Goal: Transaction & Acquisition: Purchase product/service

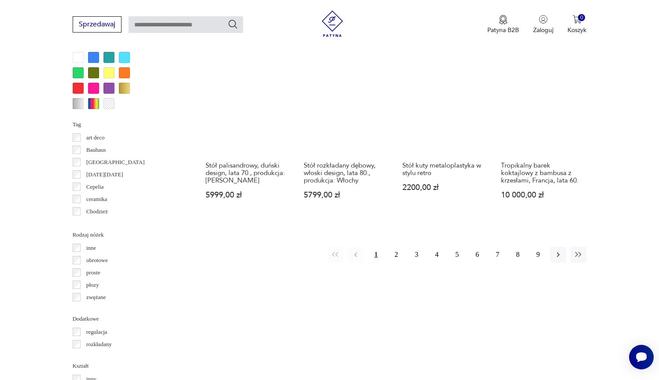
scroll to position [905, 0]
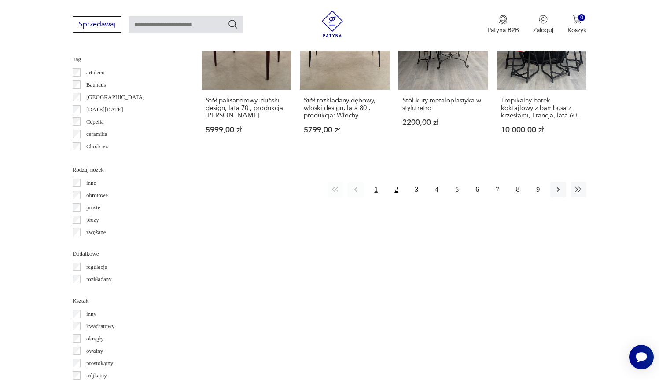
click at [397, 198] on button "2" at bounding box center [396, 190] width 16 height 16
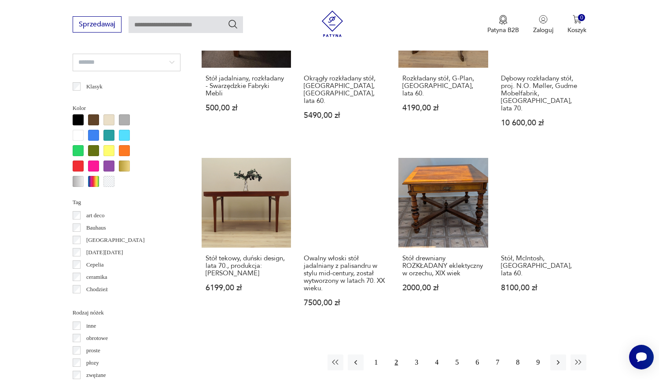
scroll to position [810, 0]
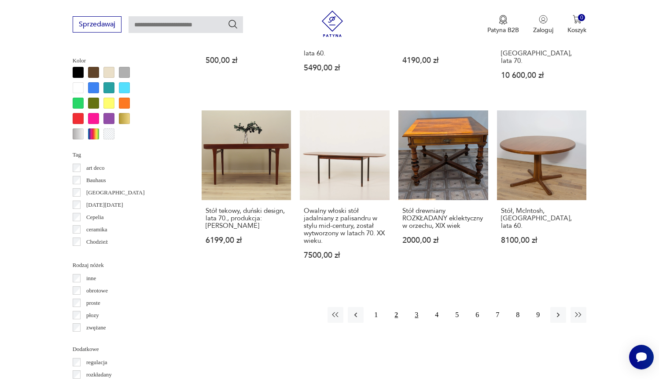
click at [414, 307] on button "3" at bounding box center [416, 315] width 16 height 16
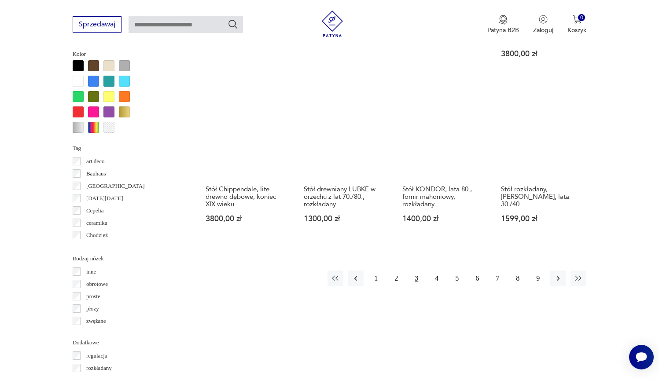
scroll to position [855, 0]
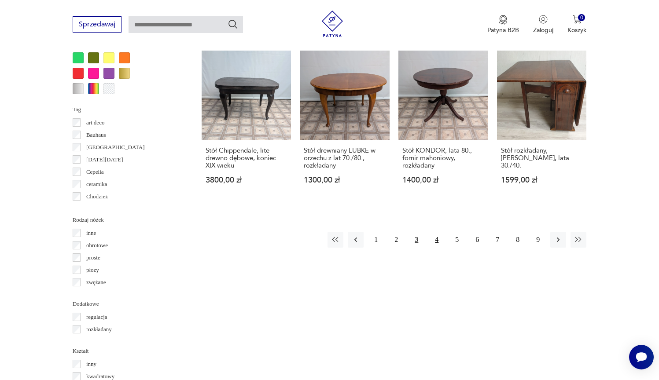
click at [439, 245] on button "4" at bounding box center [436, 240] width 16 height 16
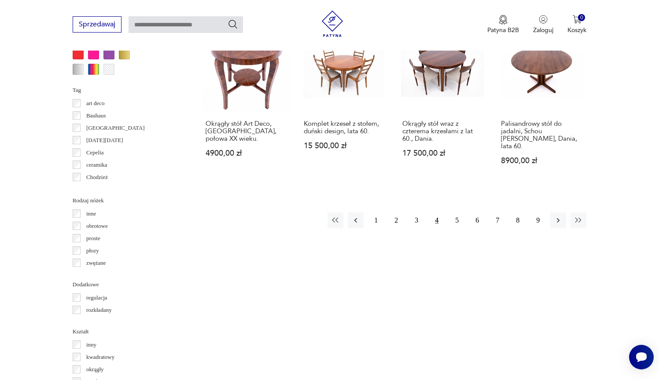
scroll to position [877, 0]
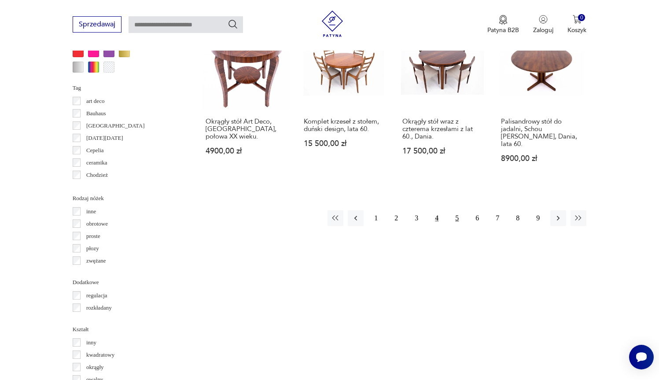
click at [456, 218] on button "5" at bounding box center [457, 218] width 16 height 16
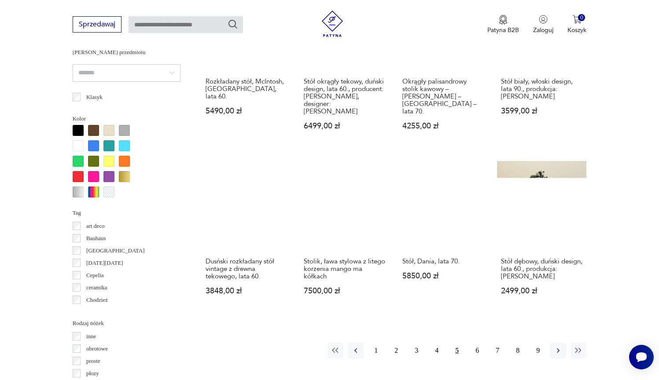
scroll to position [758, 0]
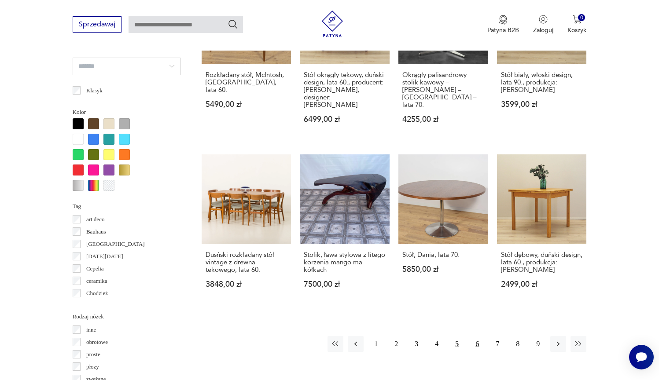
click at [476, 352] on button "6" at bounding box center [477, 344] width 16 height 16
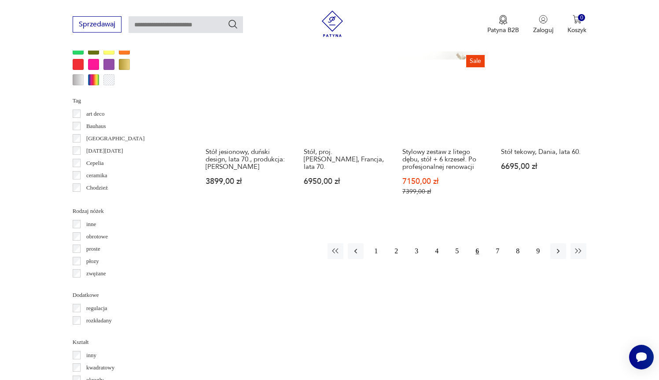
scroll to position [866, 0]
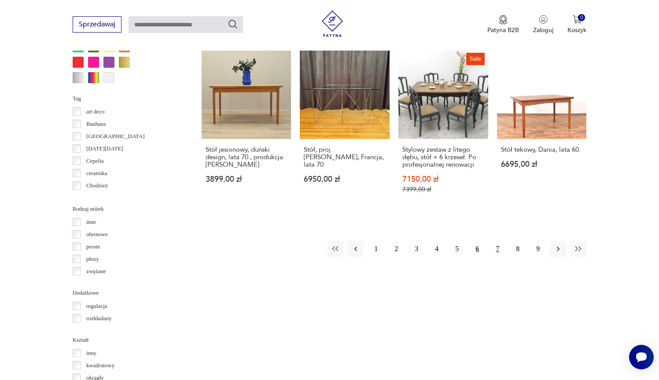
click at [494, 257] on button "7" at bounding box center [497, 249] width 16 height 16
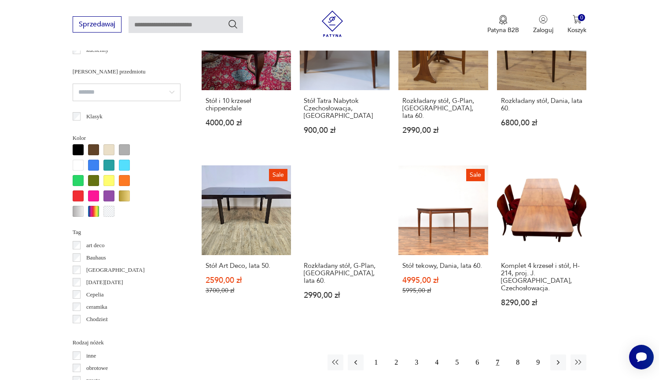
scroll to position [860, 0]
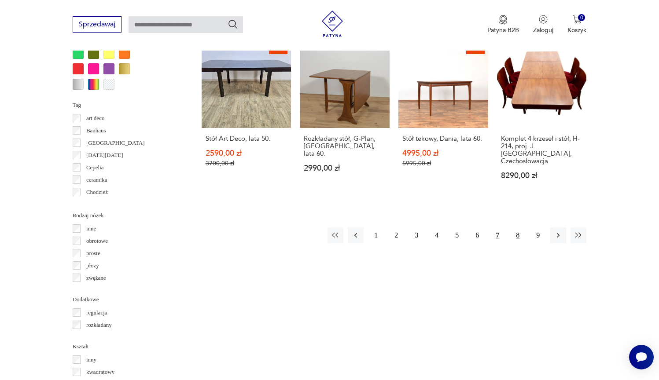
click at [518, 239] on button "8" at bounding box center [517, 235] width 16 height 16
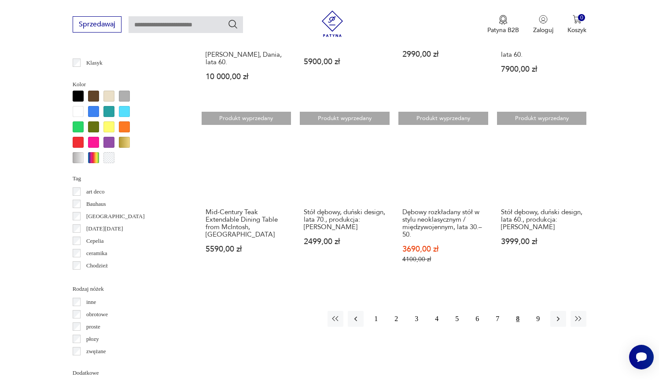
scroll to position [812, 0]
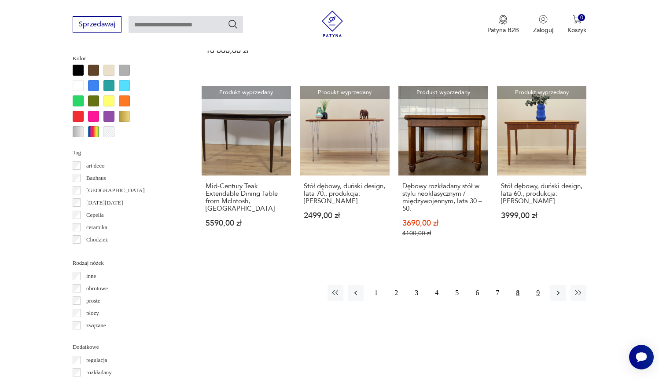
click at [539, 291] on button "9" at bounding box center [538, 293] width 16 height 16
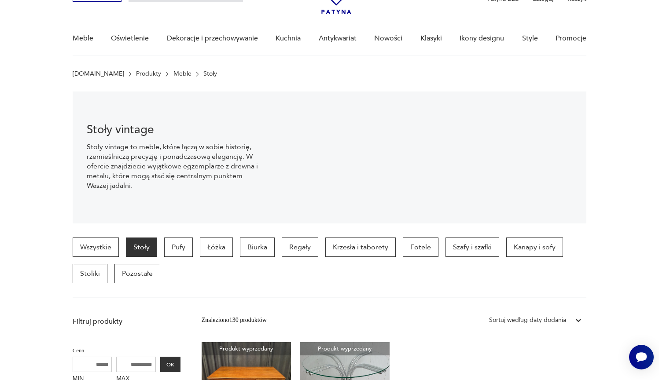
scroll to position [11, 0]
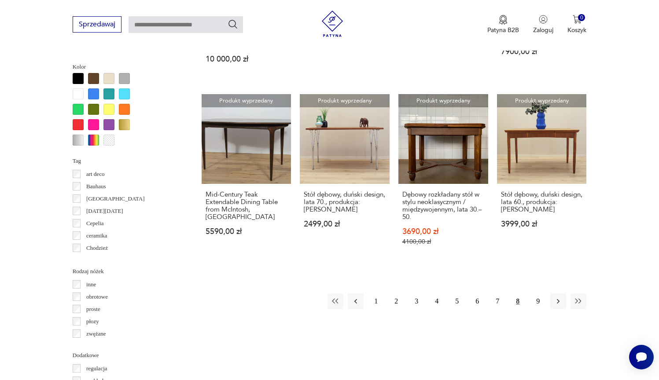
scroll to position [829, 0]
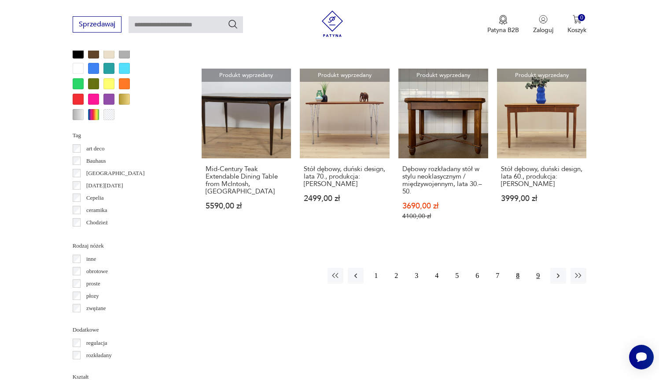
click at [537, 277] on button "9" at bounding box center [538, 276] width 16 height 16
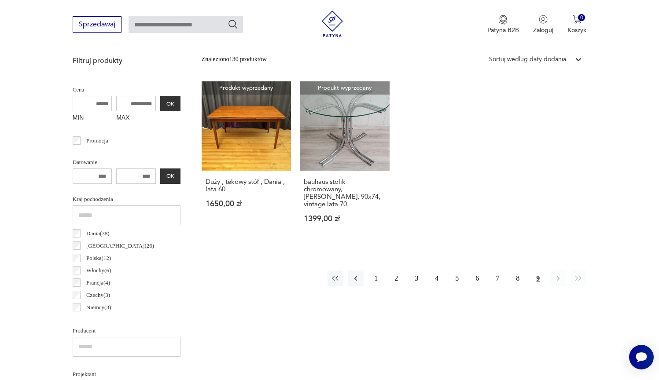
scroll to position [325, 0]
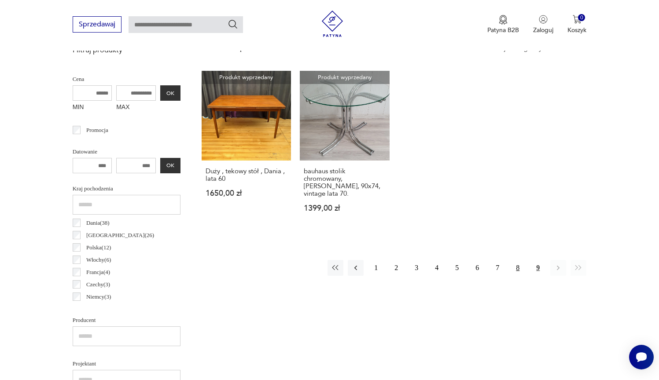
click at [519, 262] on button "8" at bounding box center [517, 268] width 16 height 16
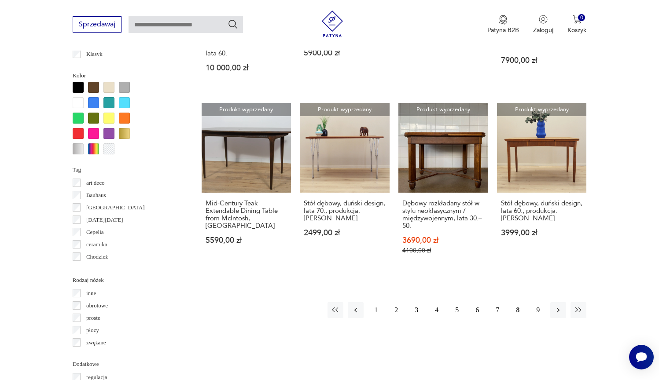
scroll to position [862, 0]
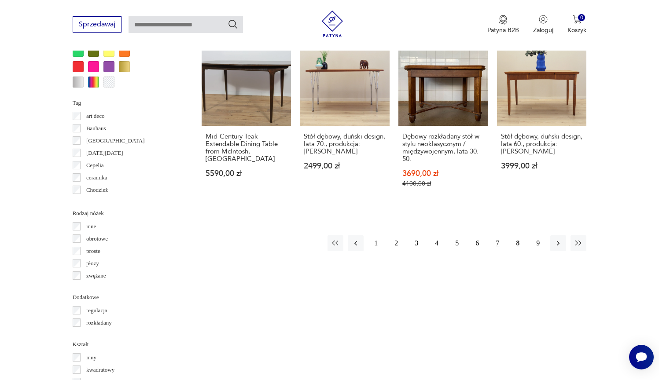
click at [498, 245] on button "7" at bounding box center [497, 243] width 16 height 16
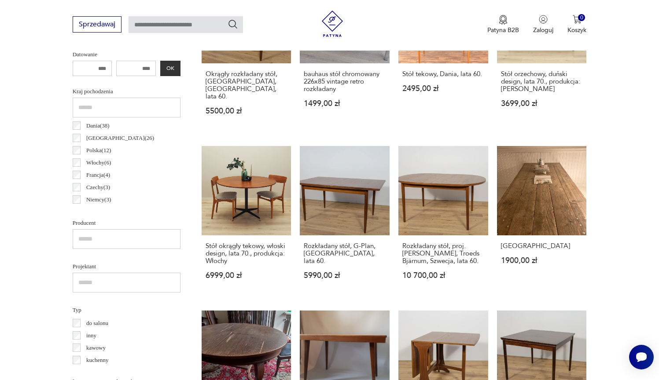
scroll to position [437, 0]
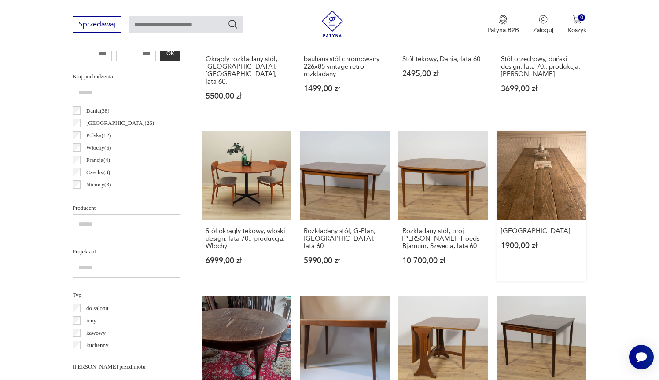
click at [558, 184] on link "Stary stół industrialny 1900,00 zł" at bounding box center [542, 206] width 90 height 151
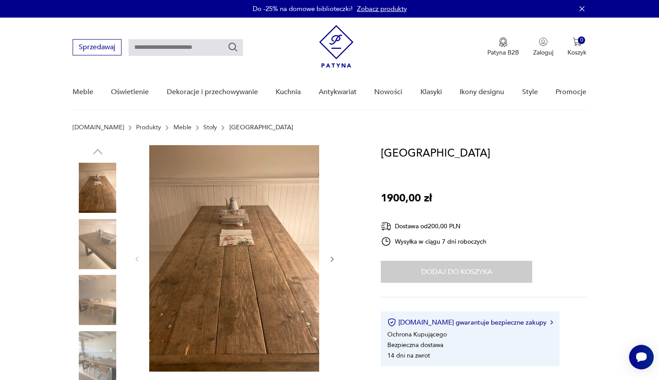
click at [105, 257] on img at bounding box center [98, 244] width 50 height 50
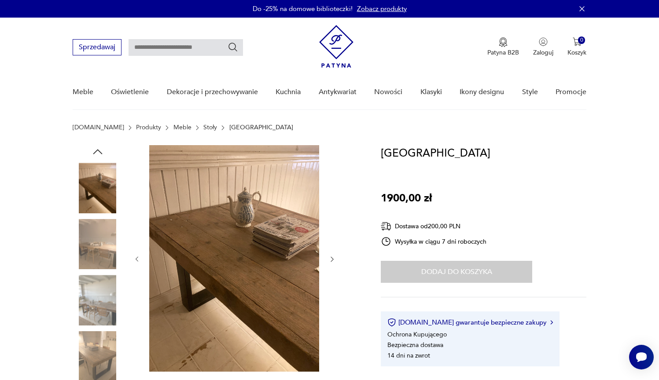
click at [98, 302] on img at bounding box center [98, 300] width 50 height 50
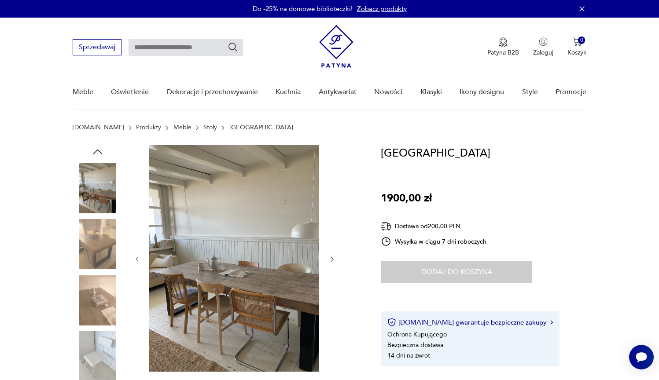
click at [95, 244] on img at bounding box center [98, 244] width 50 height 50
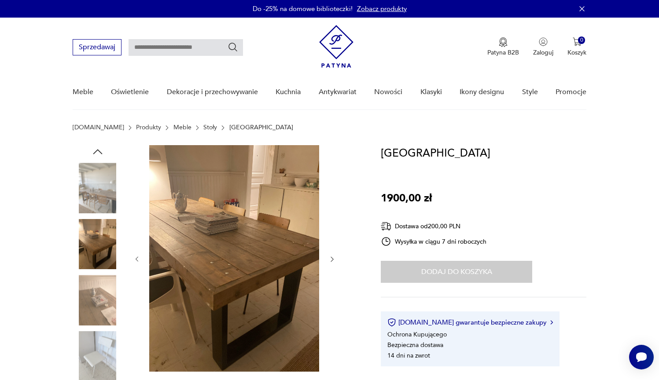
click at [224, 287] on img at bounding box center [234, 258] width 170 height 227
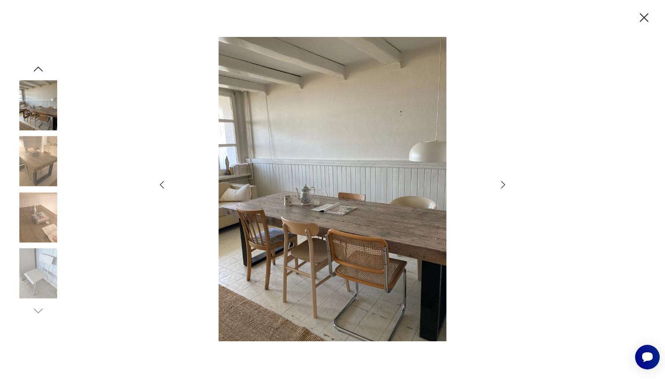
click at [499, 188] on icon "button" at bounding box center [503, 184] width 11 height 11
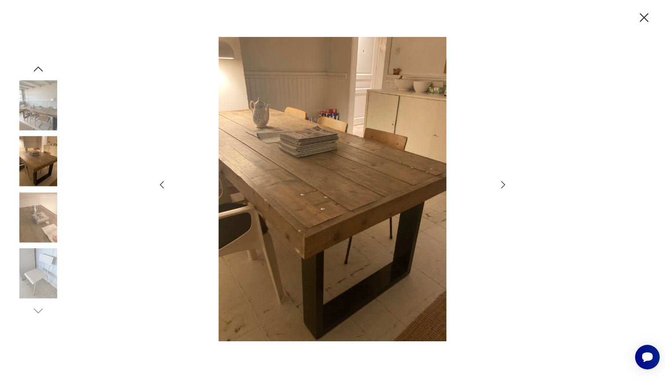
click at [499, 188] on icon "button" at bounding box center [503, 184] width 11 height 11
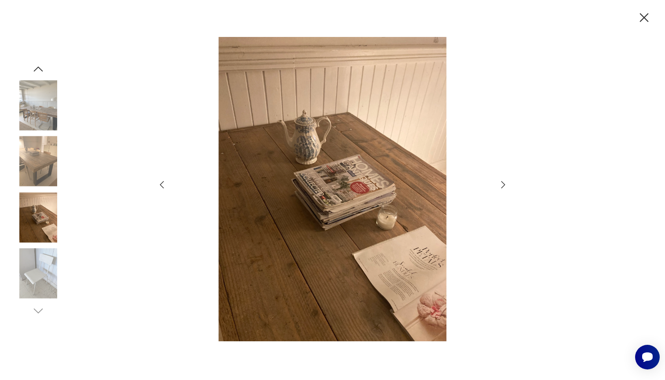
click at [499, 188] on icon "button" at bounding box center [503, 184] width 11 height 11
